Goal: Information Seeking & Learning: Learn about a topic

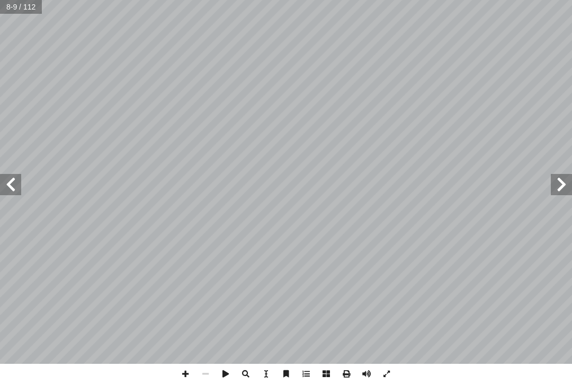
click at [6, 183] on span at bounding box center [10, 184] width 21 height 21
click at [7, 179] on span at bounding box center [10, 184] width 21 height 21
click at [560, 184] on span at bounding box center [561, 184] width 21 height 21
click at [566, 182] on span at bounding box center [561, 184] width 21 height 21
click at [568, 177] on span at bounding box center [561, 184] width 21 height 21
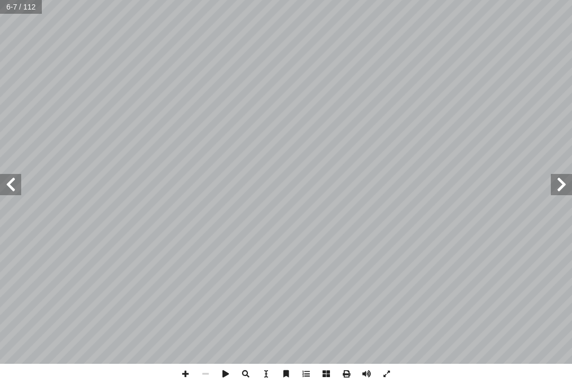
click at [17, 183] on span at bounding box center [10, 184] width 21 height 21
click at [6, 188] on span at bounding box center [10, 184] width 21 height 21
click at [558, 184] on span at bounding box center [561, 184] width 21 height 21
click at [15, 186] on span at bounding box center [10, 184] width 21 height 21
click at [556, 183] on span at bounding box center [561, 184] width 21 height 21
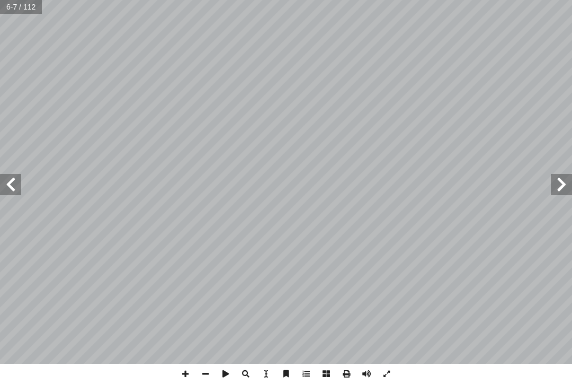
click at [4, 179] on span at bounding box center [10, 184] width 21 height 21
click at [7, 175] on span at bounding box center [10, 184] width 21 height 21
click at [558, 181] on span at bounding box center [561, 184] width 21 height 21
